Goal: Navigation & Orientation: Find specific page/section

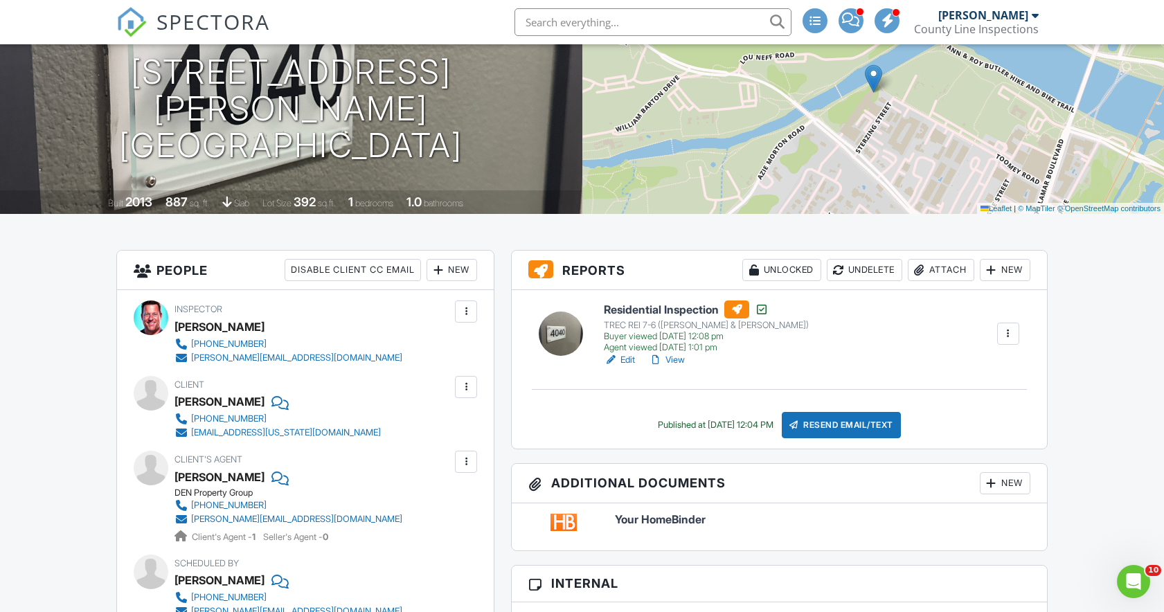
click at [678, 359] on link "View" at bounding box center [667, 360] width 36 height 14
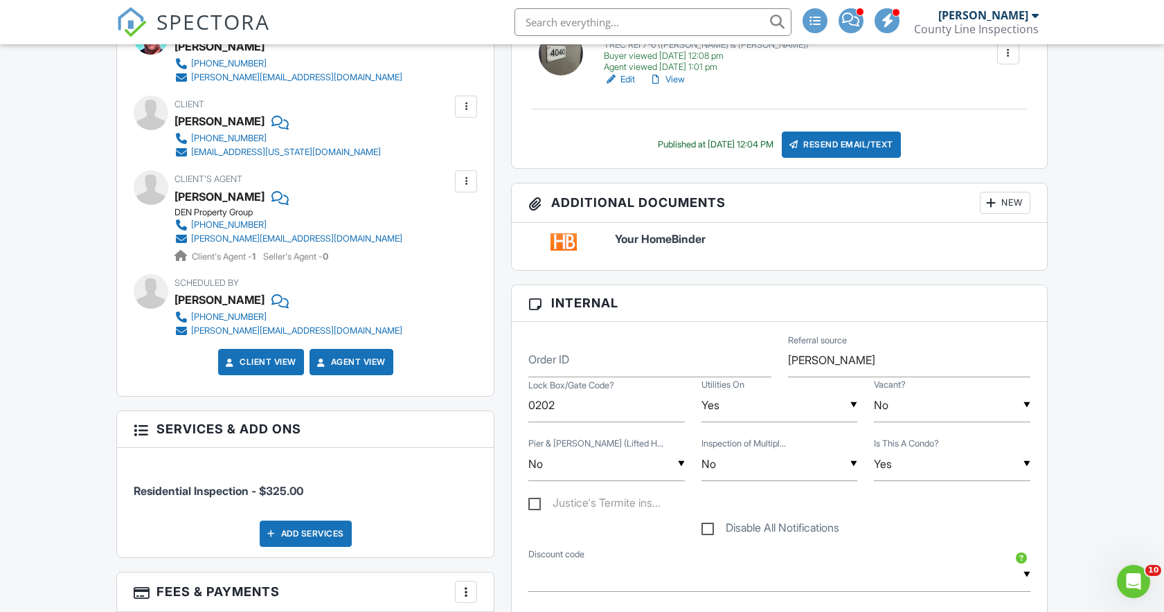
click at [678, 79] on link "View" at bounding box center [667, 80] width 36 height 14
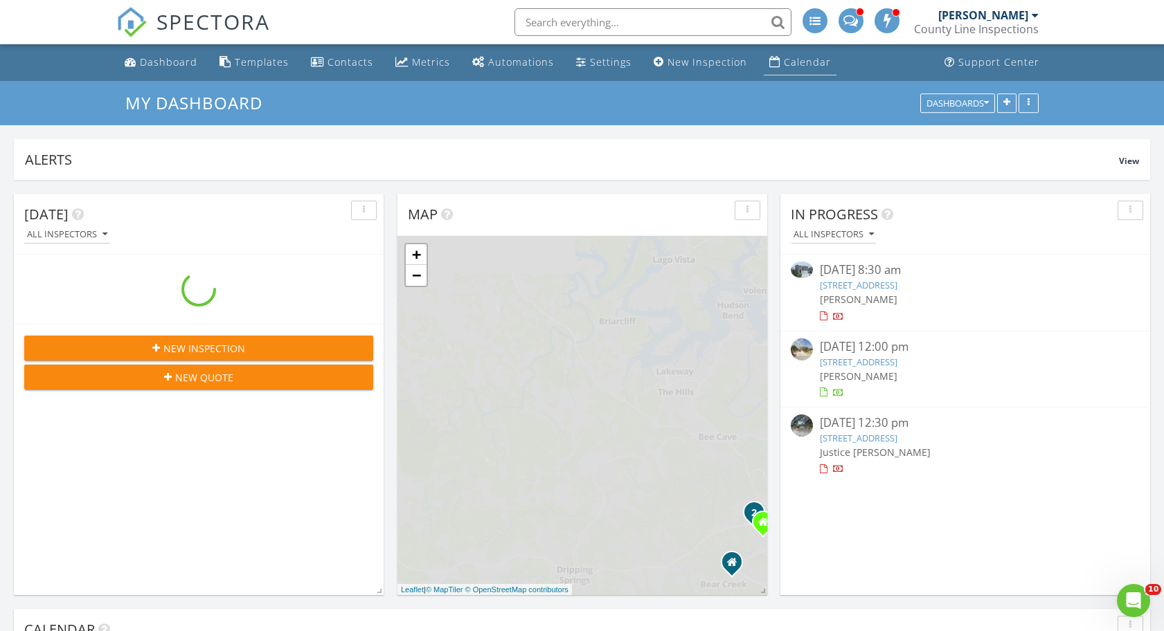
click at [809, 66] on div "Calendar" at bounding box center [807, 61] width 47 height 13
